Goal: Transaction & Acquisition: Subscribe to service/newsletter

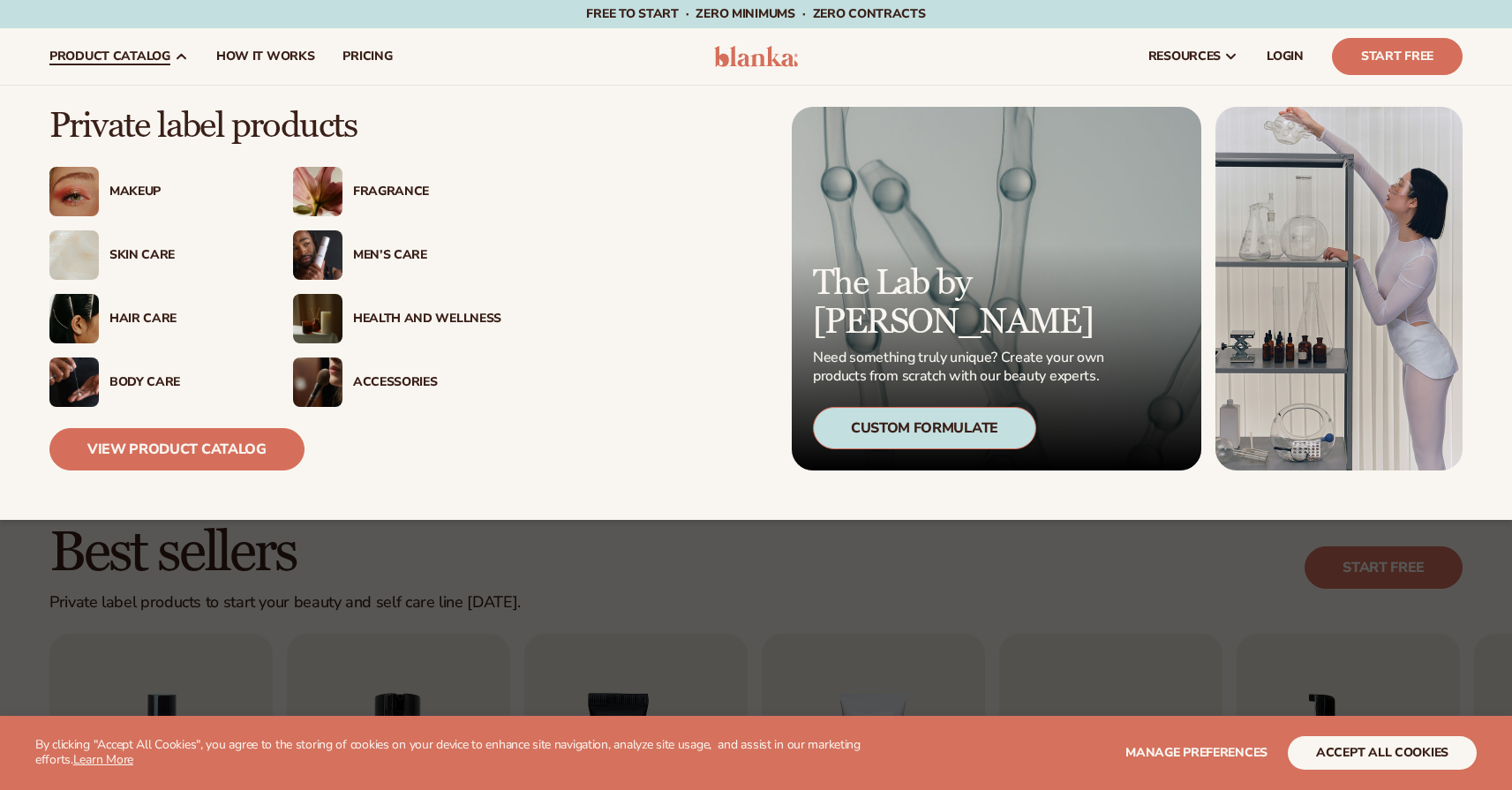
click at [386, 192] on div "Fragrance" at bounding box center [427, 192] width 148 height 15
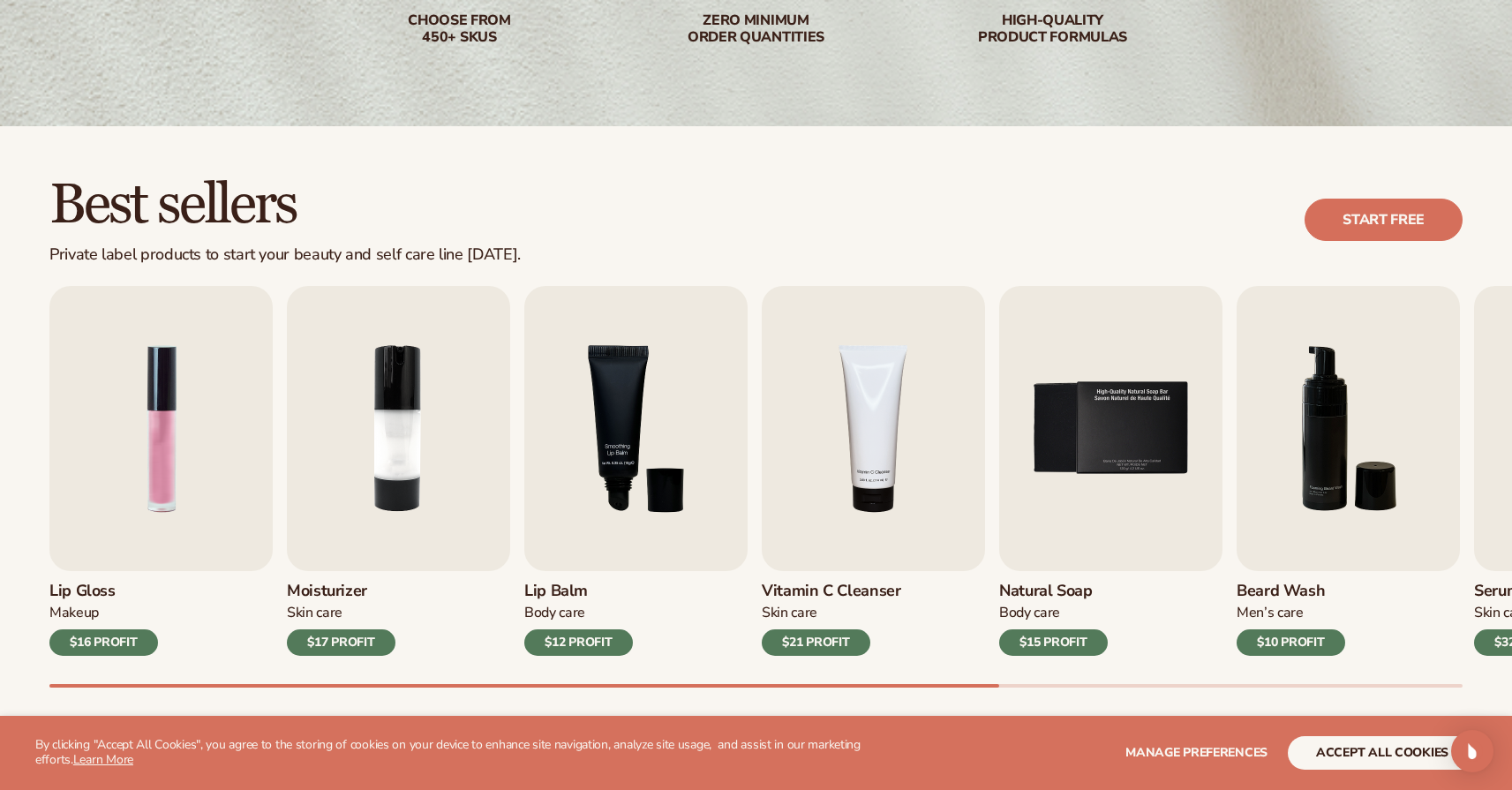
scroll to position [375, 0]
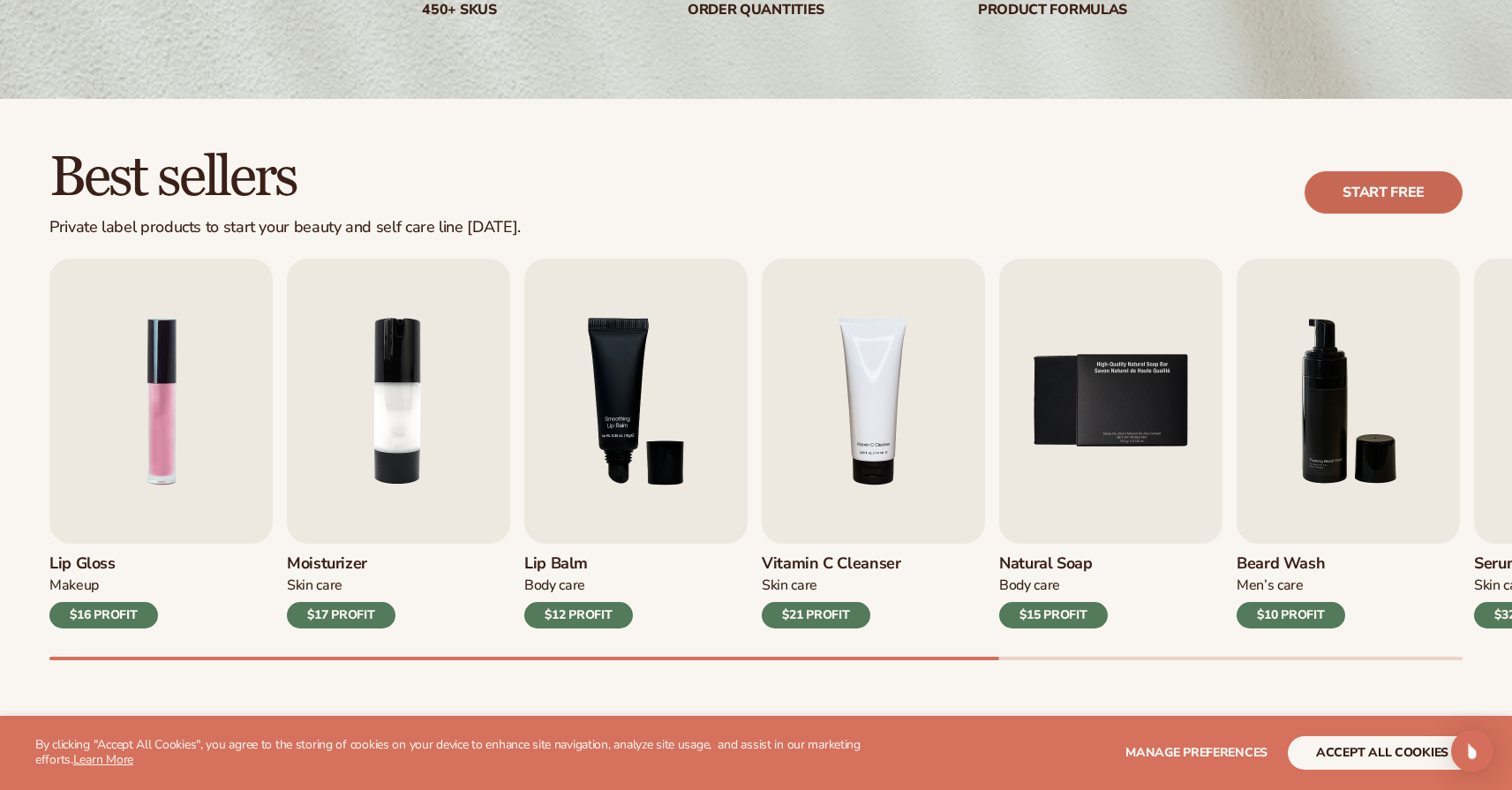
click at [1351, 198] on link "Start free" at bounding box center [1383, 192] width 158 height 42
